Goal: Obtain resource: Obtain resource

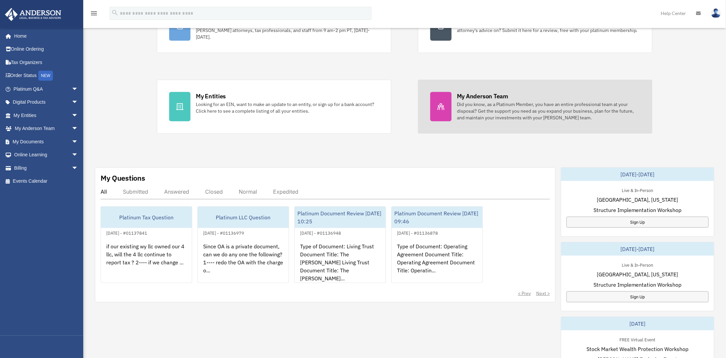
scroll to position [100, 0]
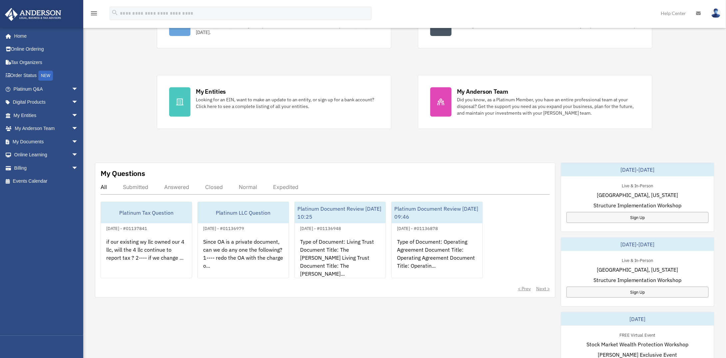
click at [174, 186] on div "Answered" at bounding box center [176, 186] width 25 height 7
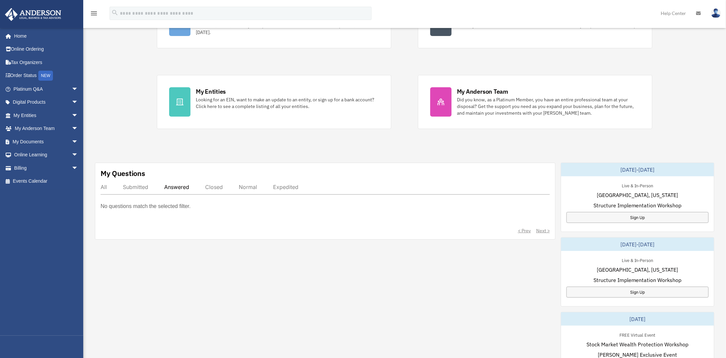
click at [140, 186] on div "Submitted" at bounding box center [135, 186] width 25 height 7
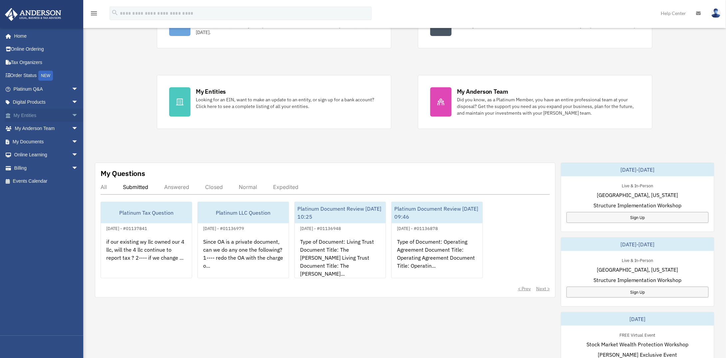
click at [29, 113] on link "My Entities arrow_drop_down" at bounding box center [47, 115] width 84 height 13
click at [26, 115] on link "My Entities arrow_drop_down" at bounding box center [47, 115] width 84 height 13
click at [72, 116] on span "arrow_drop_down" at bounding box center [78, 116] width 13 height 14
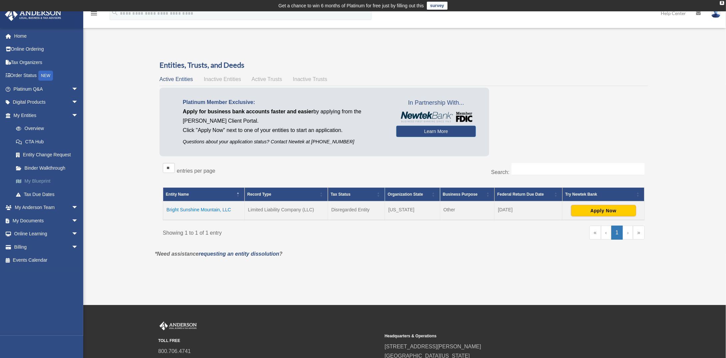
click at [44, 183] on link "My Blueprint" at bounding box center [48, 180] width 79 height 13
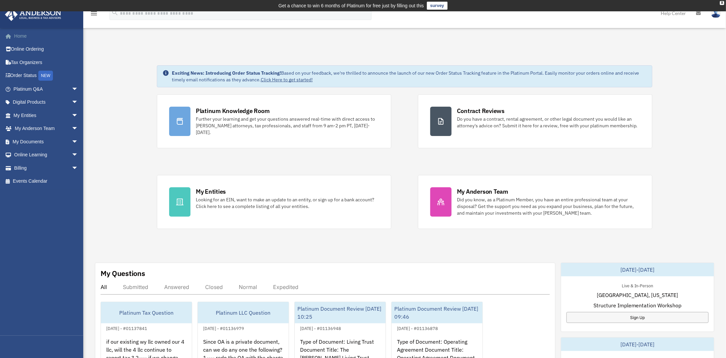
click at [21, 32] on link "Home" at bounding box center [47, 35] width 84 height 13
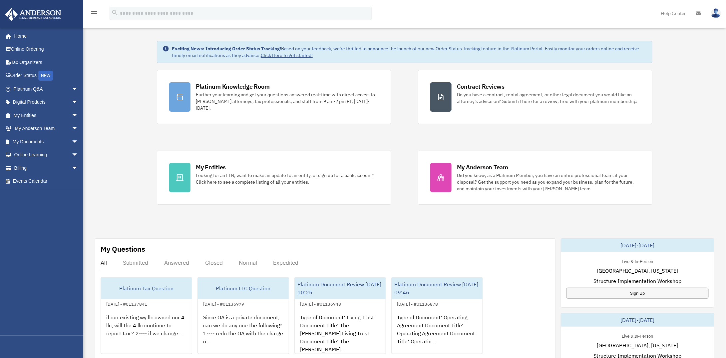
scroll to position [33, 0]
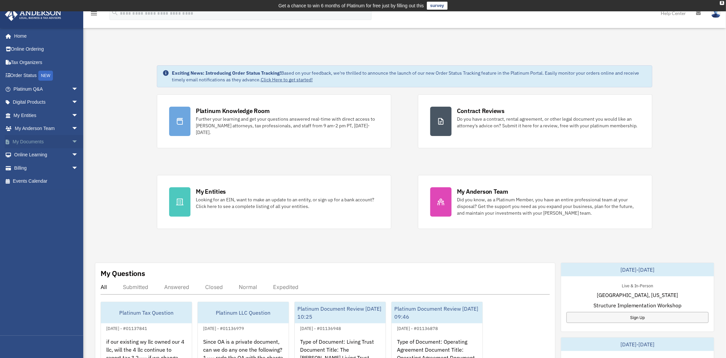
click at [72, 143] on span "arrow_drop_down" at bounding box center [78, 142] width 13 height 14
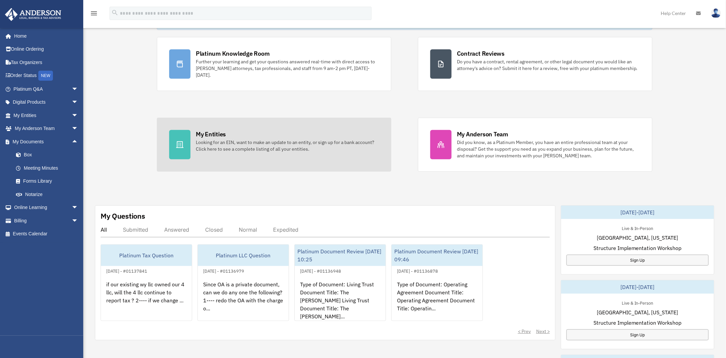
scroll to position [67, 0]
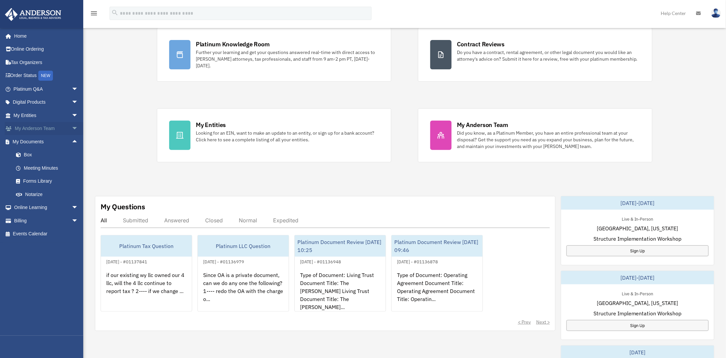
click at [72, 130] on span "arrow_drop_down" at bounding box center [78, 129] width 13 height 14
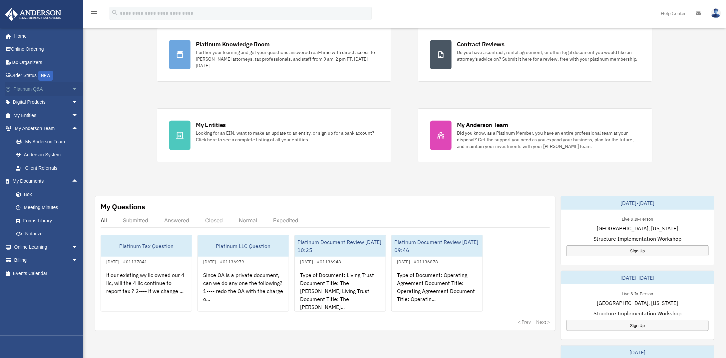
click at [72, 90] on span "arrow_drop_down" at bounding box center [78, 89] width 13 height 14
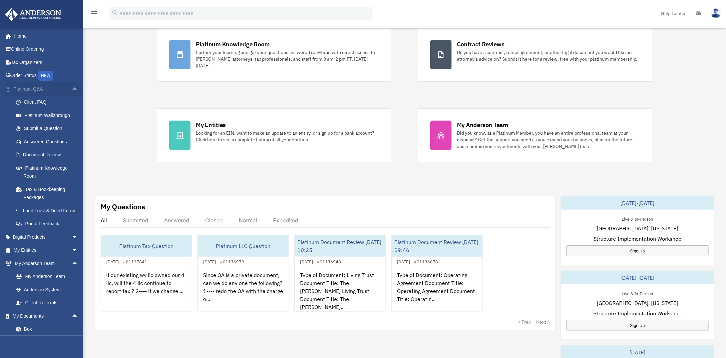
click at [72, 91] on span "arrow_drop_up" at bounding box center [78, 89] width 13 height 14
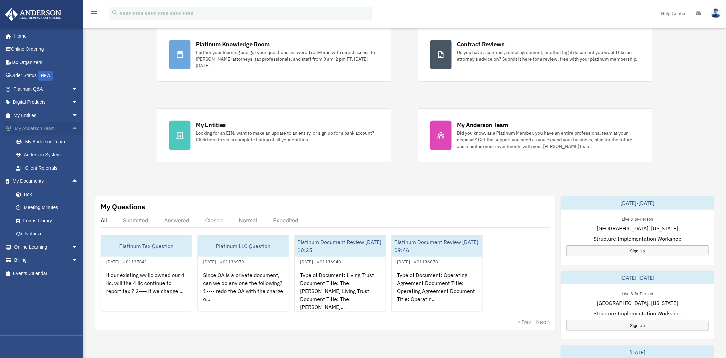
click at [72, 129] on span "arrow_drop_up" at bounding box center [78, 129] width 13 height 14
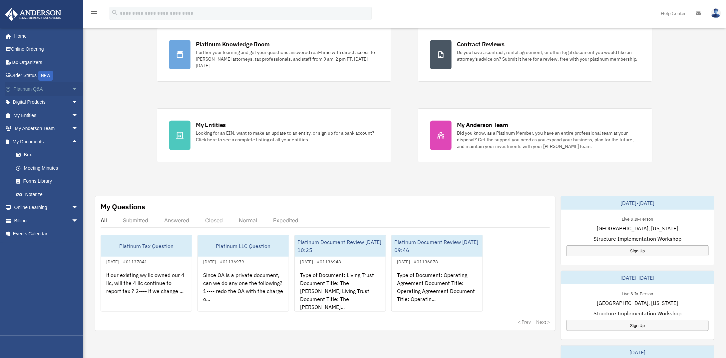
click at [72, 90] on span "arrow_drop_down" at bounding box center [78, 89] width 13 height 14
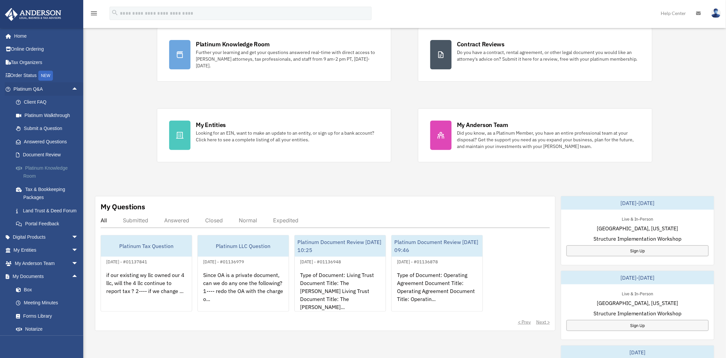
click at [55, 168] on link "Platinum Knowledge Room" at bounding box center [48, 171] width 79 height 21
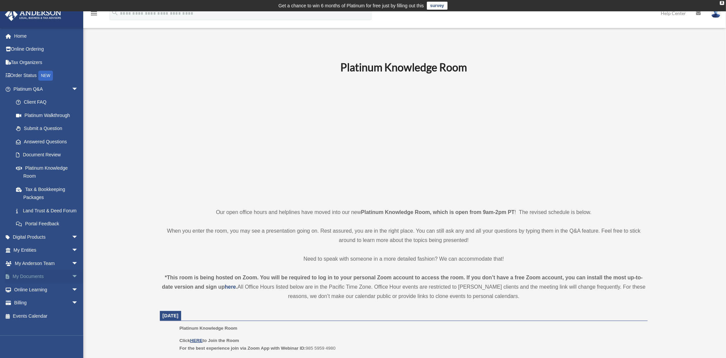
click at [72, 283] on span "arrow_drop_down" at bounding box center [78, 277] width 13 height 14
click at [38, 322] on link "Forms Library" at bounding box center [48, 315] width 79 height 13
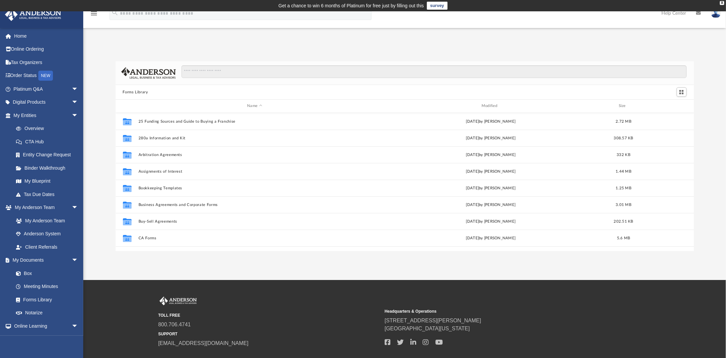
scroll to position [146, 573]
click at [40, 285] on link "Meeting Minutes" at bounding box center [48, 286] width 79 height 13
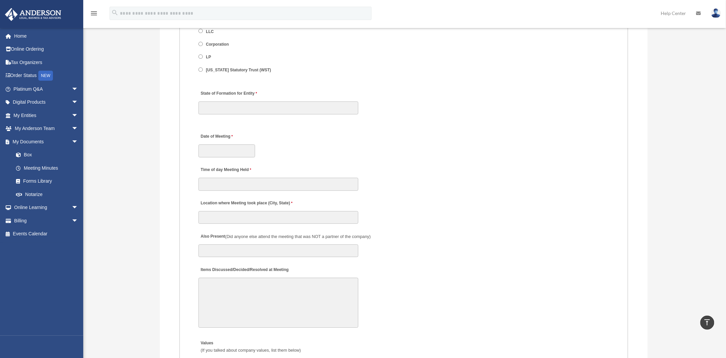
scroll to position [932, 0]
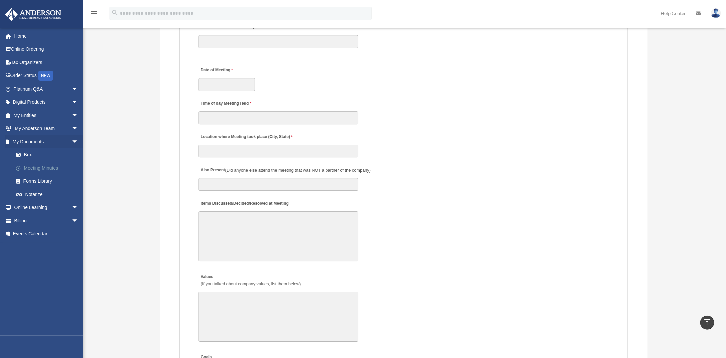
click at [33, 166] on link "Meeting Minutes" at bounding box center [48, 167] width 79 height 13
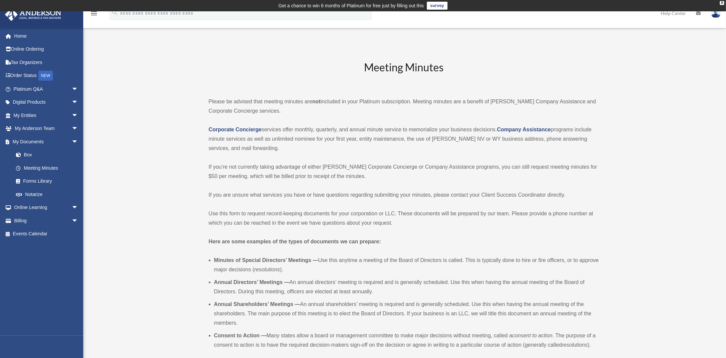
click at [93, 12] on icon "menu" at bounding box center [94, 13] width 8 height 8
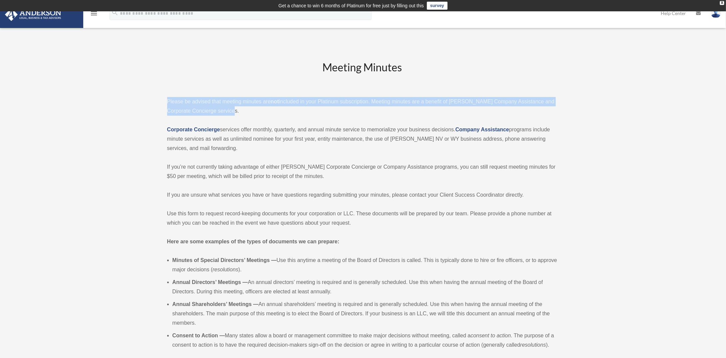
drag, startPoint x: 676, startPoint y: 55, endPoint x: 670, endPoint y: 114, distance: 59.9
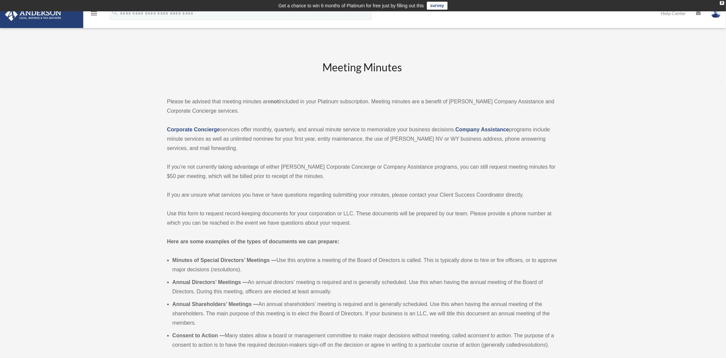
click at [717, 14] on img at bounding box center [716, 13] width 10 height 10
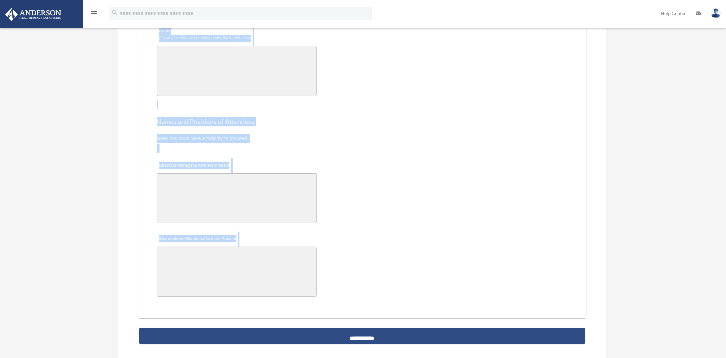
scroll to position [1424, 0]
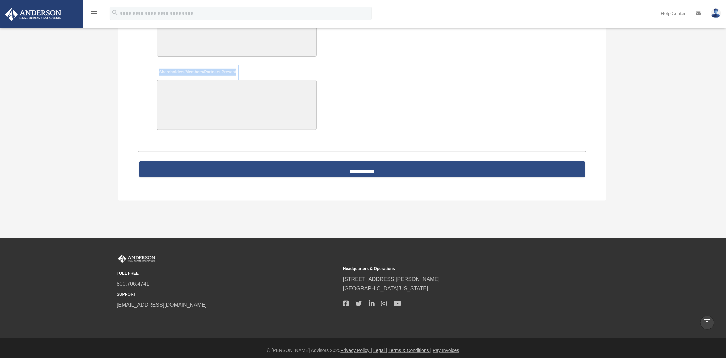
drag, startPoint x: 146, startPoint y: 87, endPoint x: 233, endPoint y: 154, distance: 110.8
copy div "Meeting Minutes Please be advised that meeting minutes are not included in your…"
click at [452, 105] on div "Shareholders/Members/Partners Present" at bounding box center [362, 98] width 412 height 69
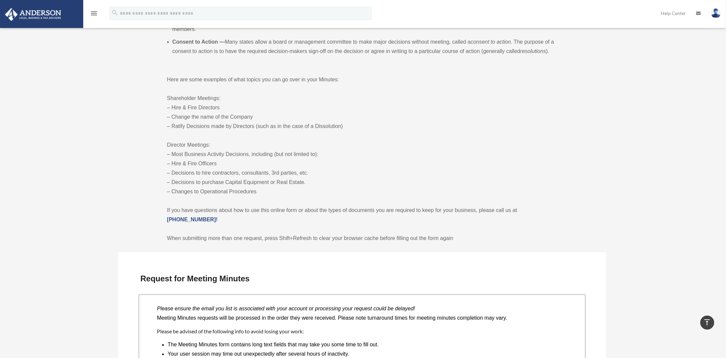
scroll to position [226, 0]
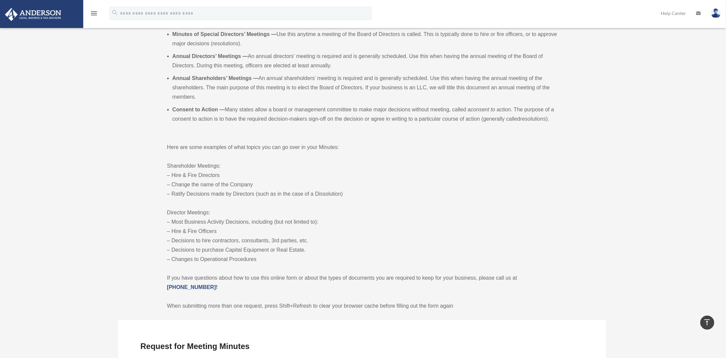
click at [92, 14] on icon "menu" at bounding box center [94, 13] width 8 height 8
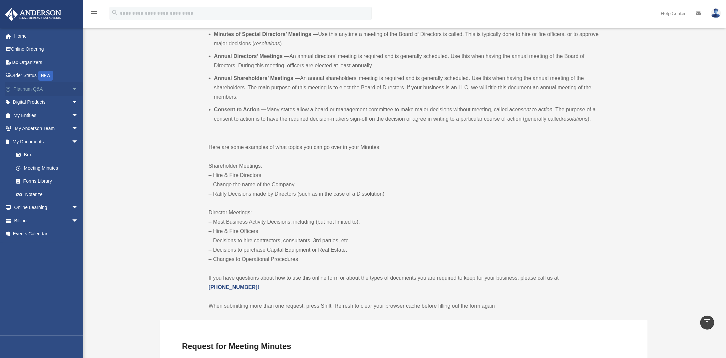
click at [72, 89] on span "arrow_drop_down" at bounding box center [78, 89] width 13 height 14
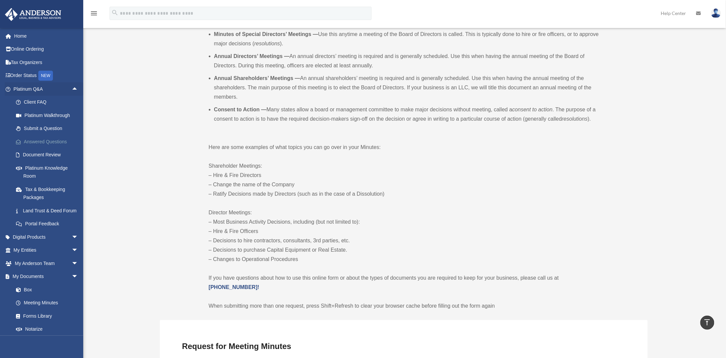
click at [58, 140] on link "Answered Questions" at bounding box center [48, 141] width 79 height 13
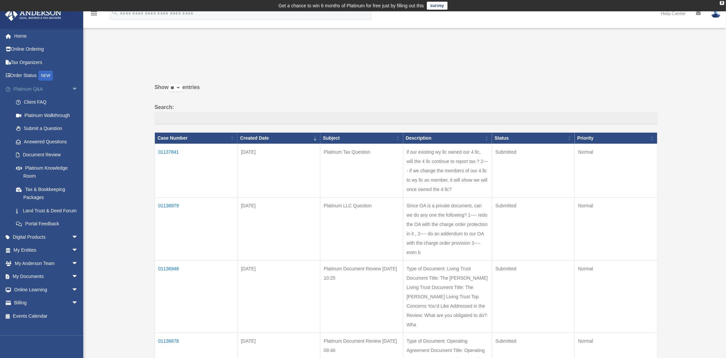
click at [72, 87] on span "arrow_drop_down" at bounding box center [78, 89] width 13 height 14
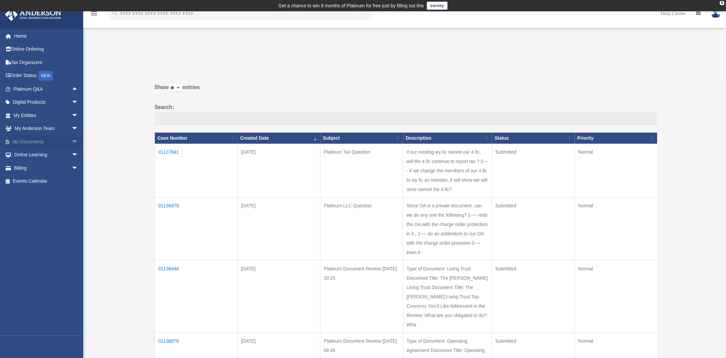
click at [72, 141] on span "arrow_drop_down" at bounding box center [78, 142] width 13 height 14
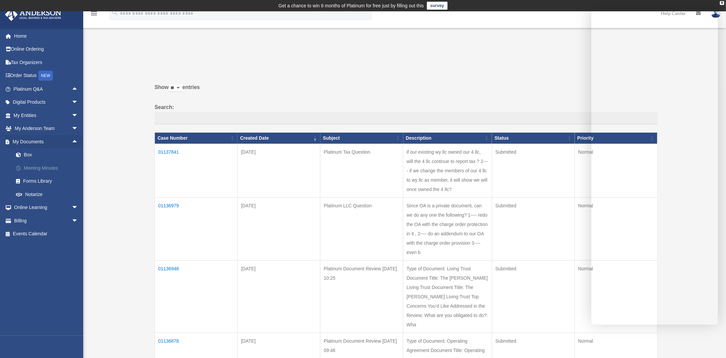
click at [47, 165] on link "Meeting Minutes" at bounding box center [48, 167] width 79 height 13
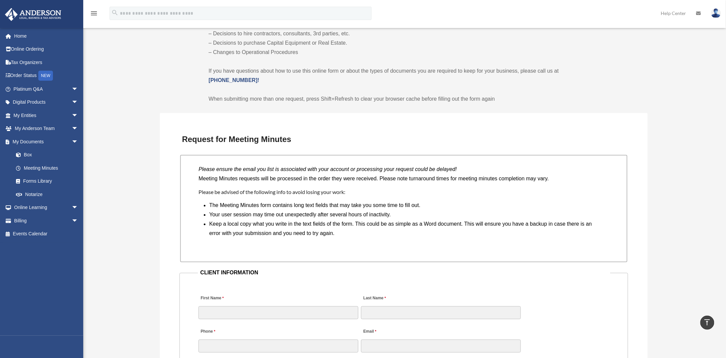
scroll to position [466, 0]
